Goal: Task Accomplishment & Management: Manage account settings

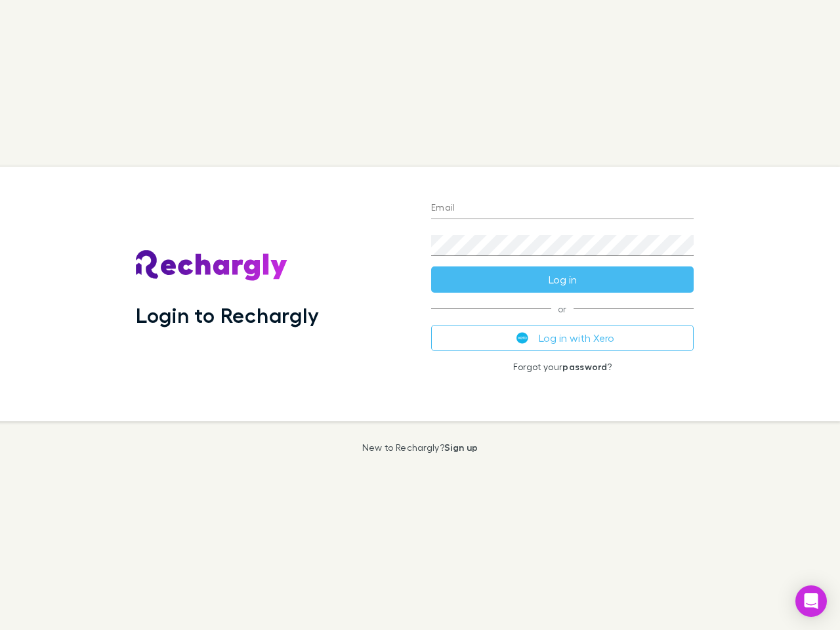
click at [420, 315] on div "Login to Rechargly" at bounding box center [272, 294] width 295 height 255
click at [563, 209] on input "Email" at bounding box center [562, 208] width 263 height 21
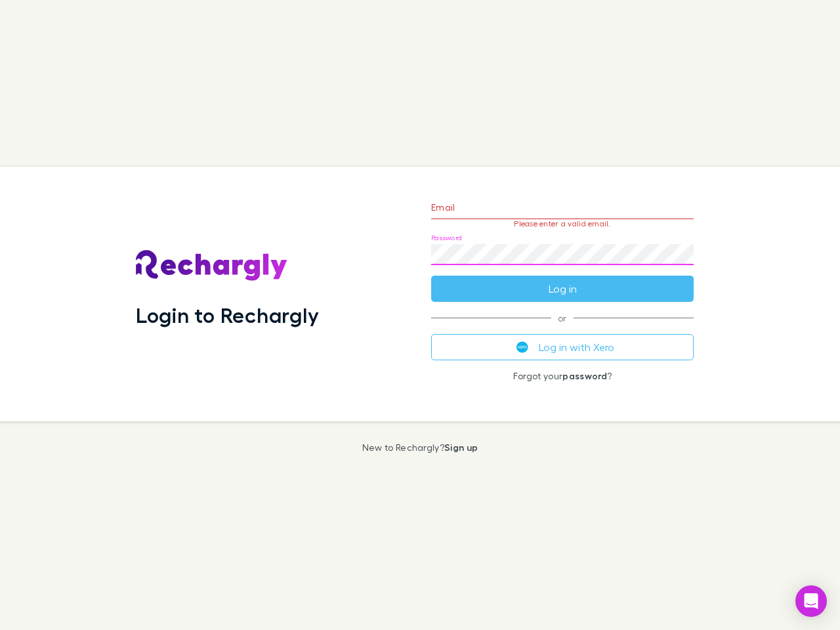
click at [563, 280] on form "Email Please enter a valid email. Password Log in" at bounding box center [562, 245] width 263 height 114
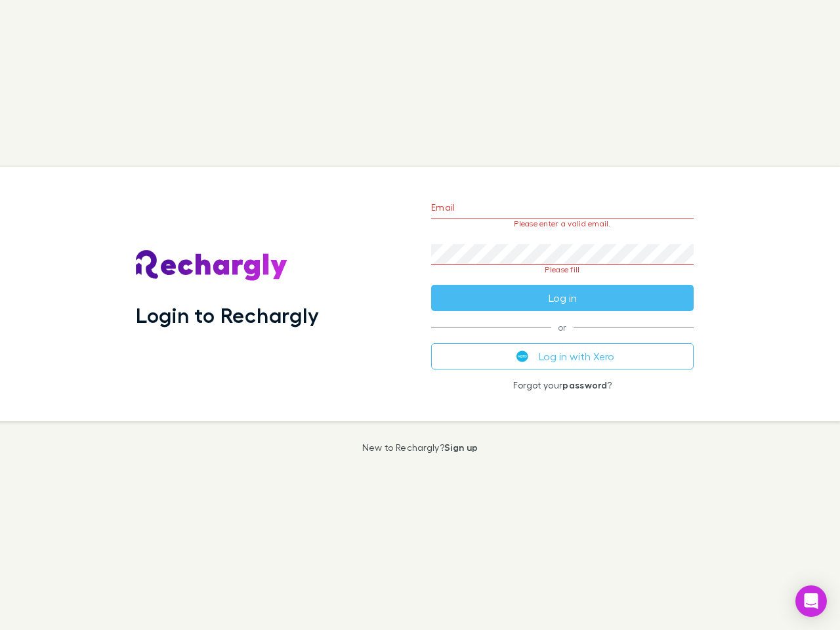
click at [563, 338] on div "Email Please enter a valid email. Password Please fill Log in or Log in with Xe…" at bounding box center [563, 294] width 284 height 255
click at [811, 601] on icon "Open Intercom Messenger" at bounding box center [812, 602] width 14 height 16
